Goal: Task Accomplishment & Management: Manage account settings

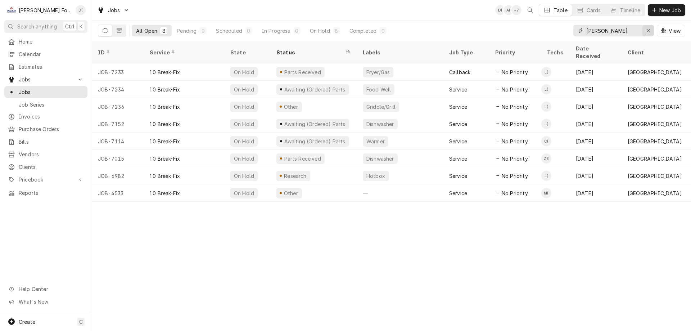
click at [649, 33] on icon "Erase input" at bounding box center [649, 30] width 4 height 5
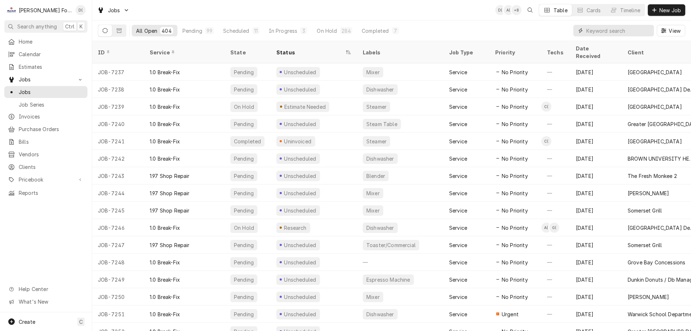
click at [597, 28] on input "Dynamic Content Wrapper" at bounding box center [619, 31] width 64 height 12
type input "1"
type input "7176"
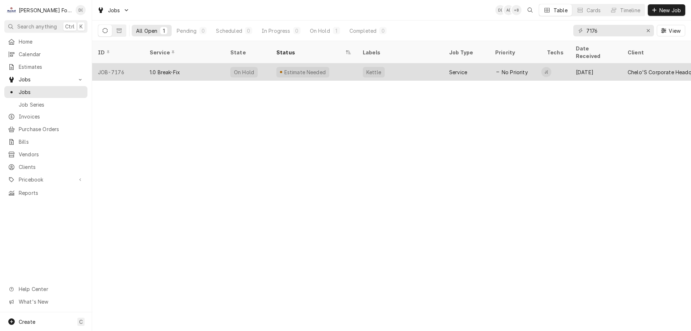
click at [336, 63] on div "Estimate Needed" at bounding box center [314, 71] width 86 height 17
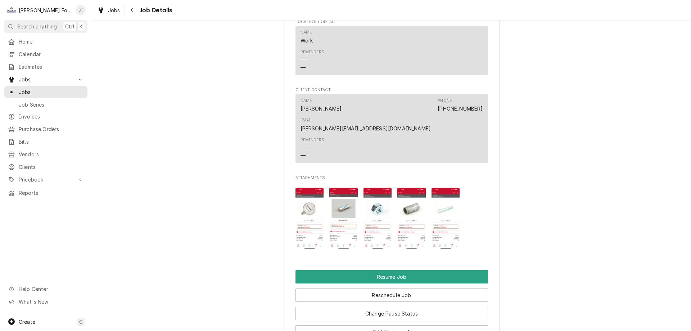
scroll to position [792, 0]
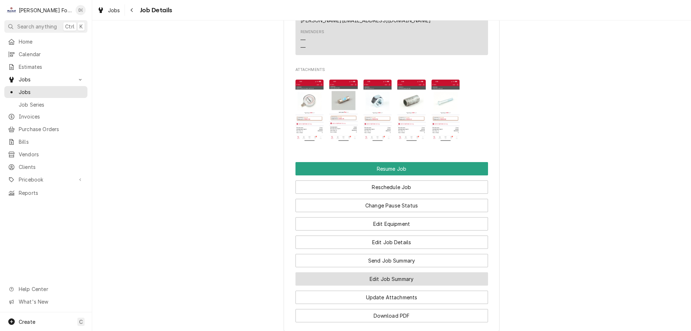
click at [384, 272] on button "Edit Job Summary" at bounding box center [392, 278] width 193 height 13
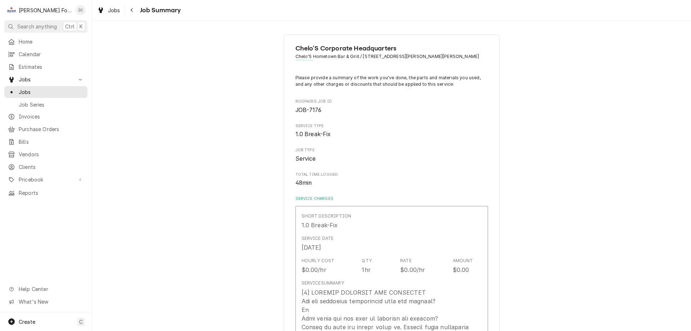
type textarea "x"
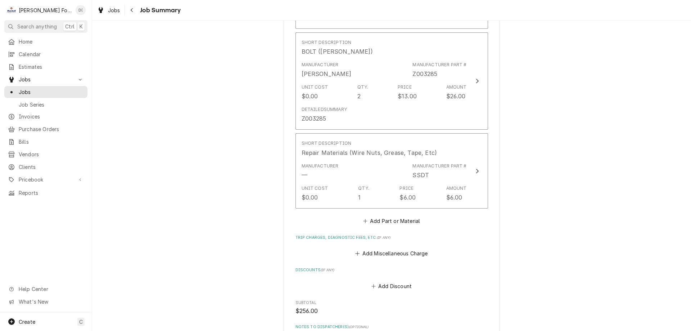
scroll to position [1008, 0]
